Goal: Task Accomplishment & Management: Manage account settings

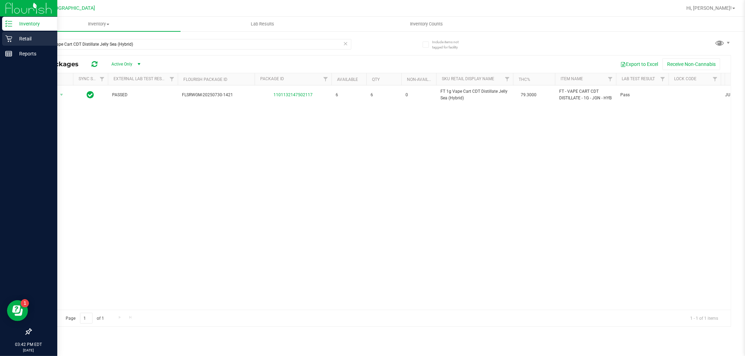
click at [12, 44] on div "Retail" at bounding box center [29, 39] width 55 height 14
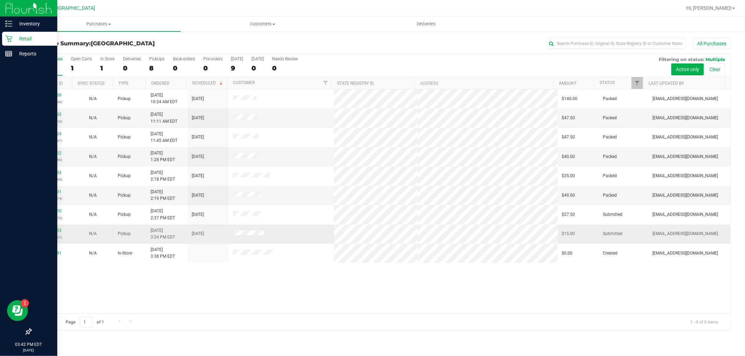
click at [51, 227] on td "11814153 (316068021)" at bounding box center [51, 234] width 41 height 19
click at [51, 231] on link "11814153" at bounding box center [52, 230] width 20 height 5
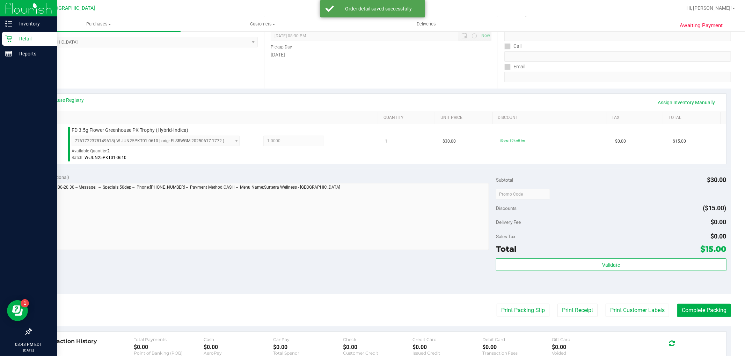
scroll to position [155, 0]
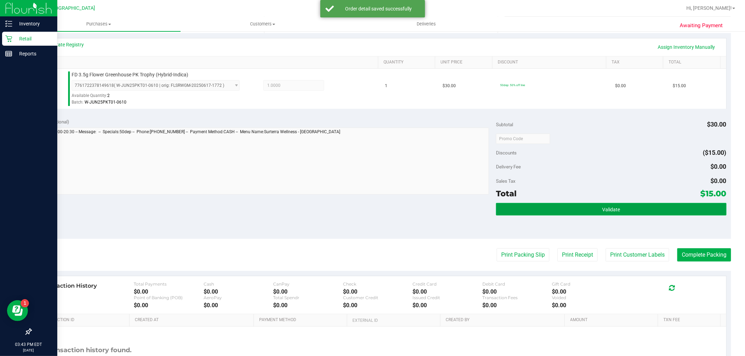
click at [628, 211] on button "Validate" at bounding box center [611, 209] width 230 height 13
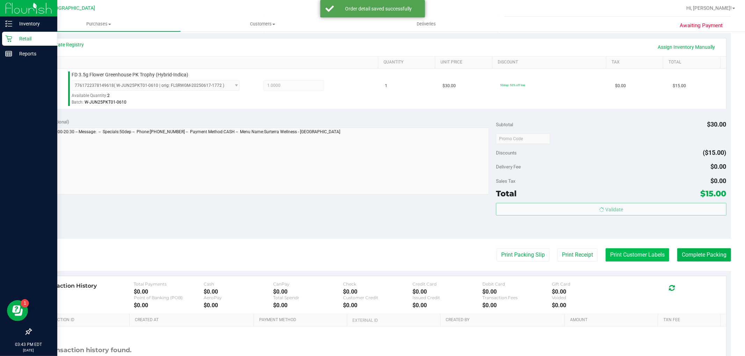
click at [629, 256] on button "Print Customer Labels" at bounding box center [637, 255] width 64 height 13
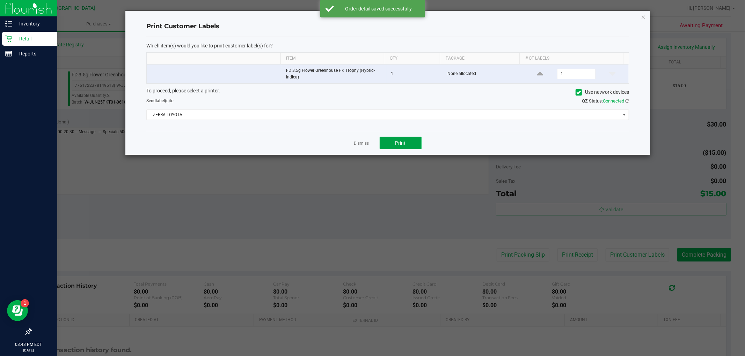
click at [407, 149] on button "Print" at bounding box center [400, 143] width 42 height 13
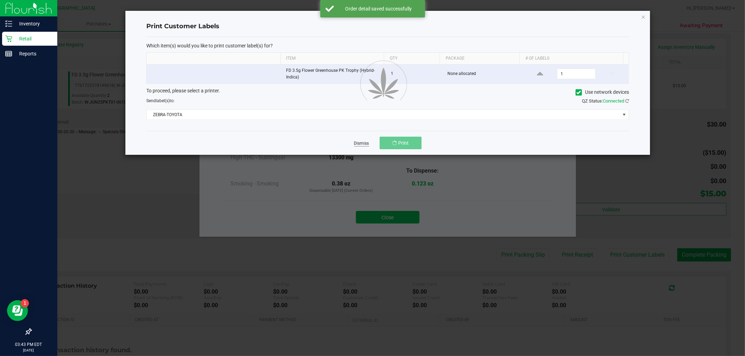
click at [362, 144] on link "Dismiss" at bounding box center [361, 144] width 15 height 6
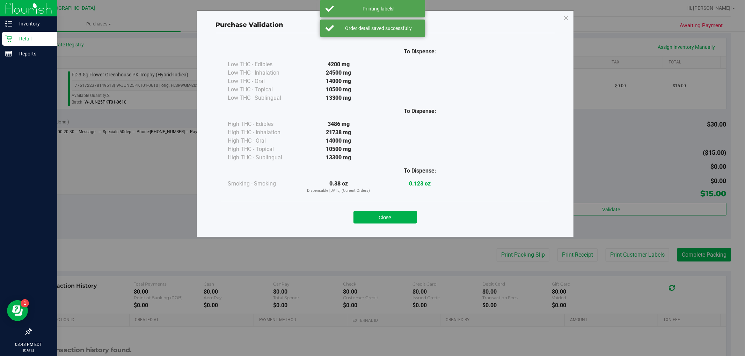
click at [402, 207] on div "Close" at bounding box center [385, 215] width 318 height 17
click at [403, 216] on button "Close" at bounding box center [385, 217] width 64 height 13
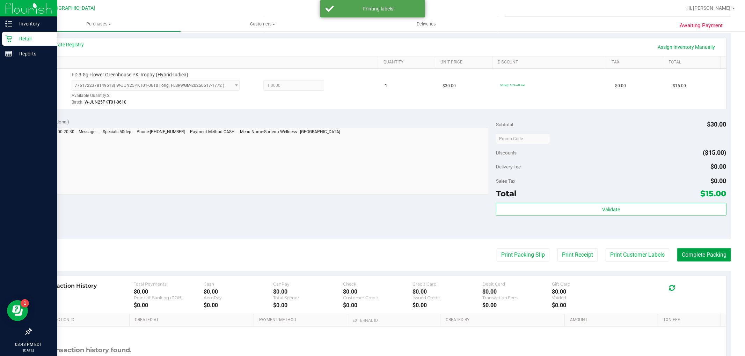
click at [693, 252] on button "Complete Packing" at bounding box center [704, 255] width 54 height 13
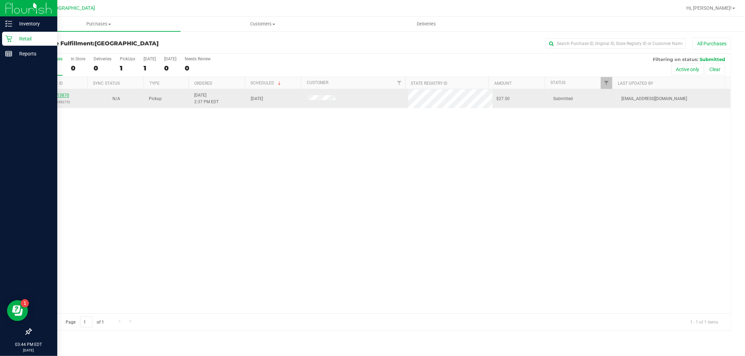
click at [64, 94] on link "11813870" at bounding box center [60, 95] width 20 height 5
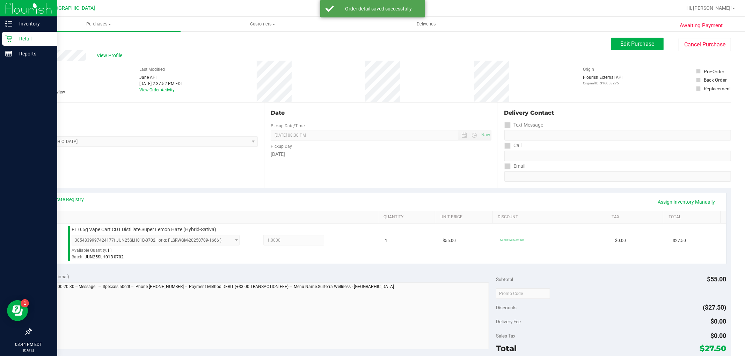
scroll to position [215, 0]
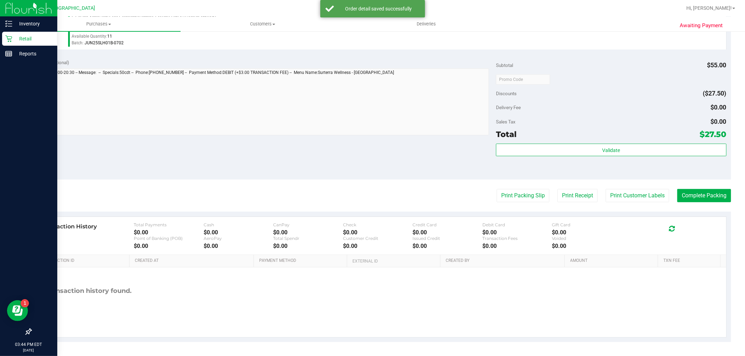
click at [647, 163] on div "Validate" at bounding box center [611, 159] width 230 height 31
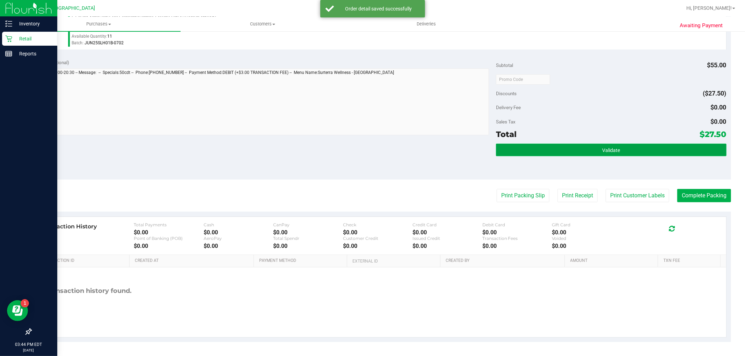
click at [647, 152] on button "Validate" at bounding box center [611, 150] width 230 height 13
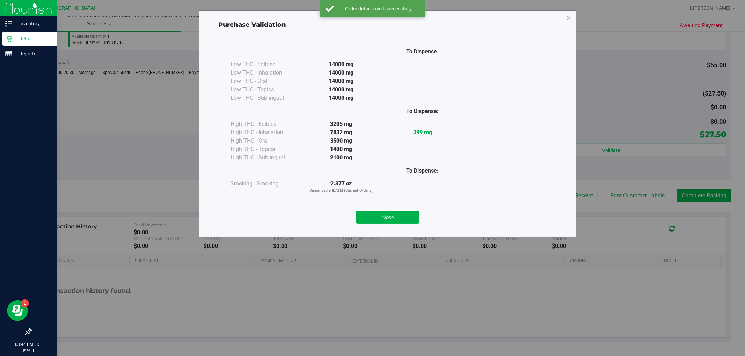
click at [630, 191] on div "Purchase Validation To Dispense: Low THC - Edibles 14000 mg" at bounding box center [375, 178] width 750 height 356
click at [420, 202] on div "Close" at bounding box center [387, 215] width 328 height 28
click at [408, 220] on button "Close" at bounding box center [388, 217] width 64 height 13
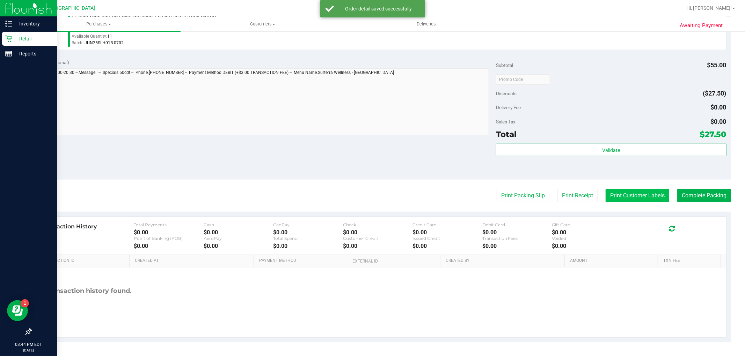
click at [646, 191] on button "Print Customer Labels" at bounding box center [637, 195] width 64 height 13
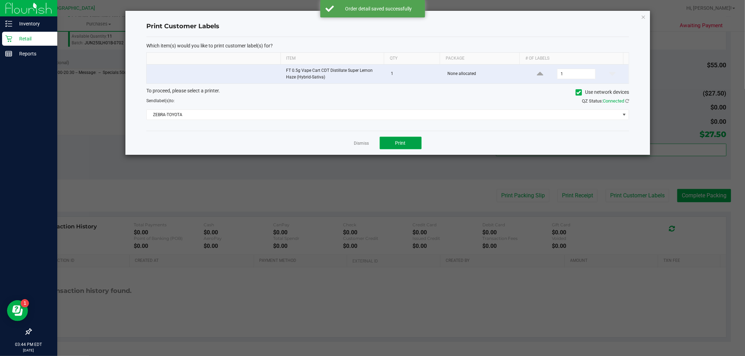
click at [404, 139] on button "Print" at bounding box center [400, 143] width 42 height 13
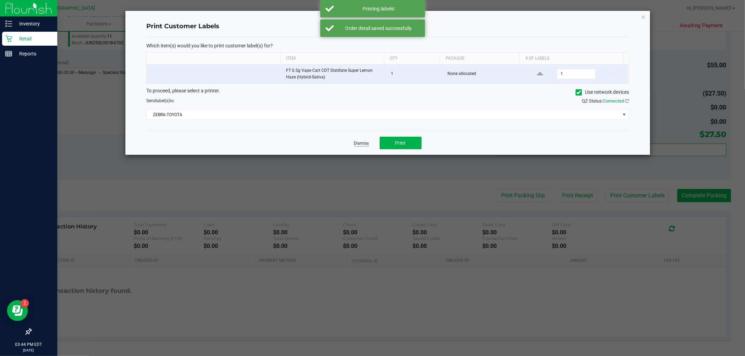
drag, startPoint x: 349, startPoint y: 144, endPoint x: 354, endPoint y: 144, distance: 4.5
click at [349, 144] on div "Dismiss Print" at bounding box center [387, 143] width 482 height 24
click at [362, 144] on link "Dismiss" at bounding box center [361, 144] width 15 height 6
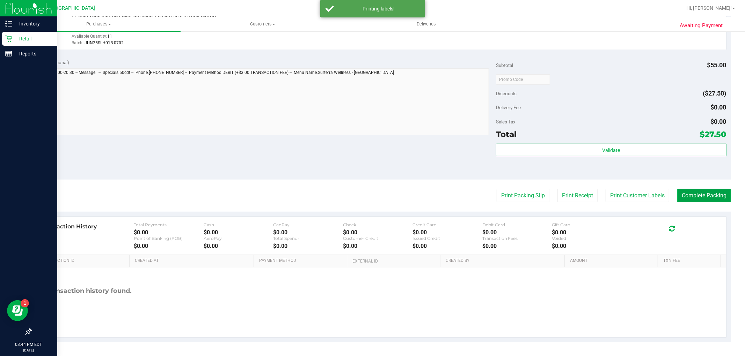
click at [716, 195] on button "Complete Packing" at bounding box center [704, 195] width 54 height 13
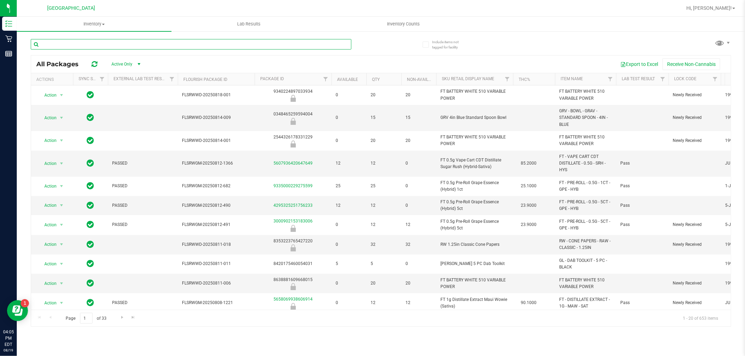
click at [84, 46] on input "text" at bounding box center [191, 44] width 320 height 10
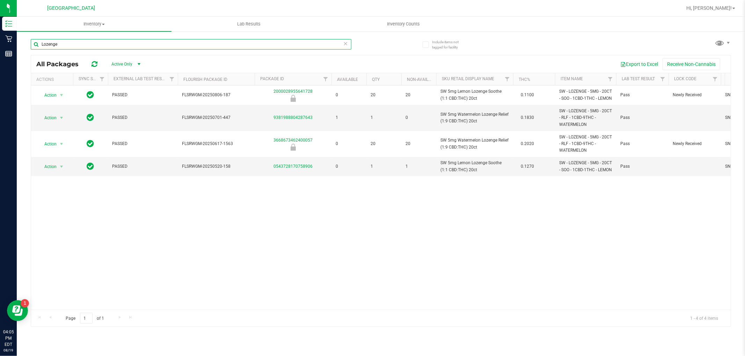
click at [330, 45] on input "Lozenge" at bounding box center [191, 44] width 320 height 10
type input "="
